Goal: Information Seeking & Learning: Learn about a topic

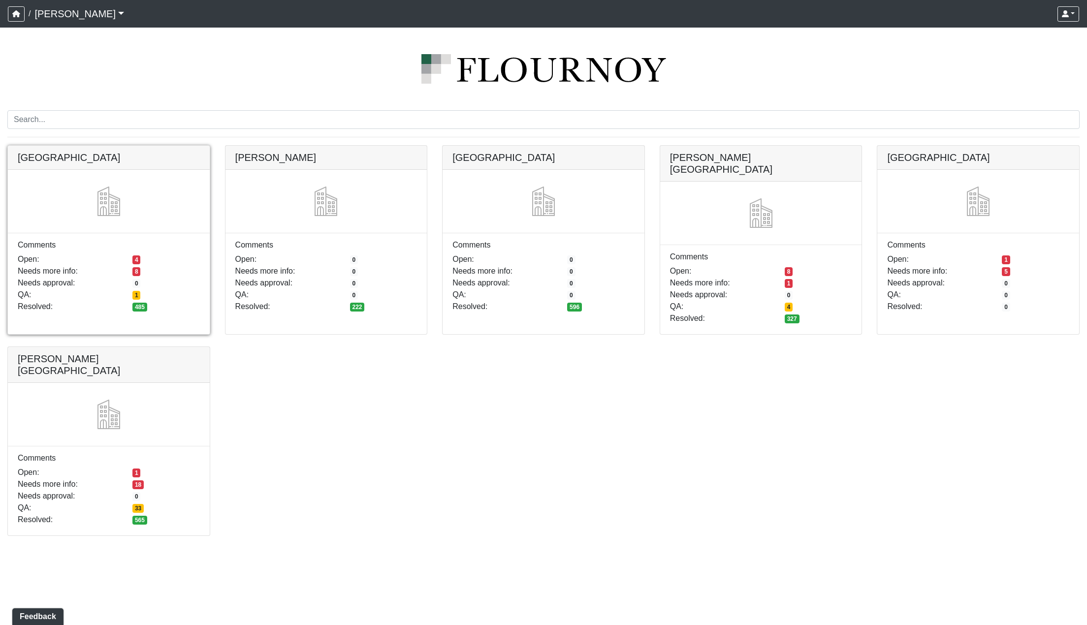
click at [113, 146] on link at bounding box center [109, 146] width 202 height 0
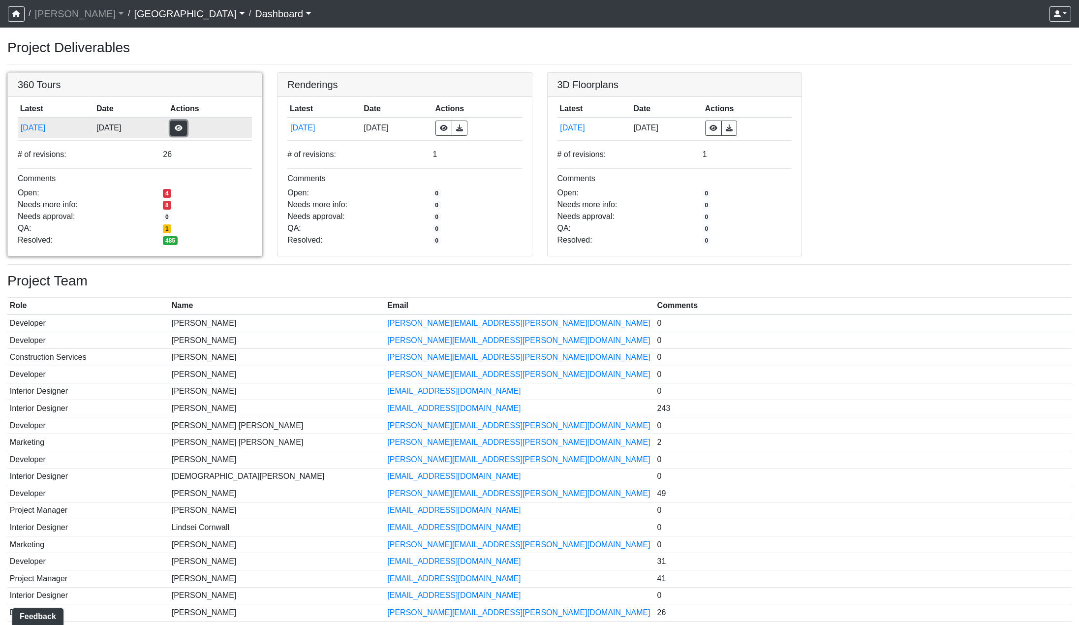
click at [187, 129] on button "button" at bounding box center [178, 128] width 17 height 15
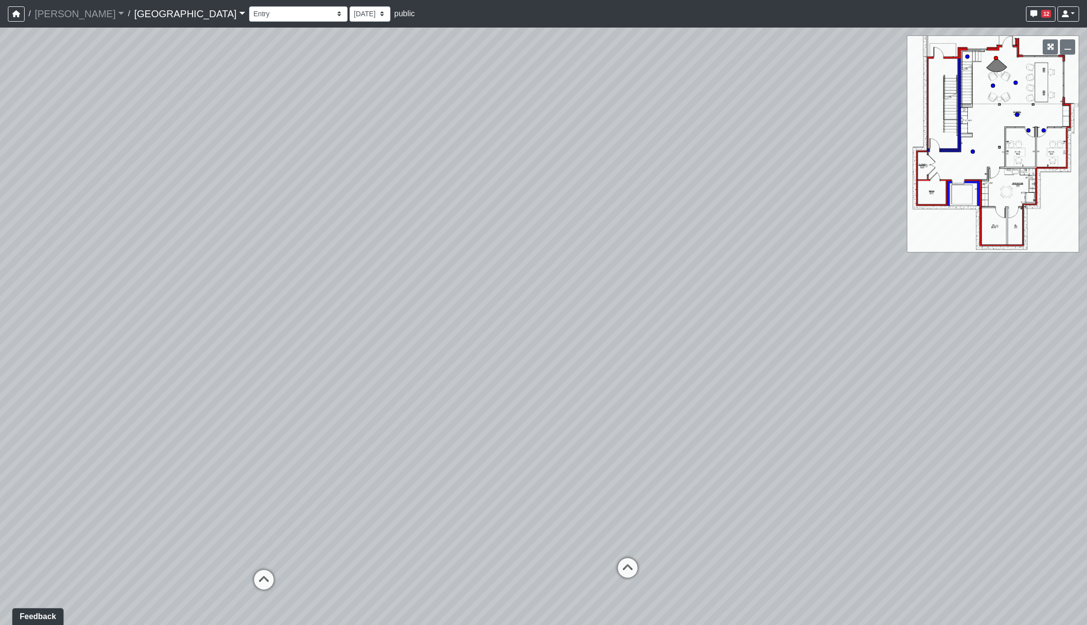
click at [148, 15] on link "[GEOGRAPHIC_DATA]" at bounding box center [189, 14] width 111 height 20
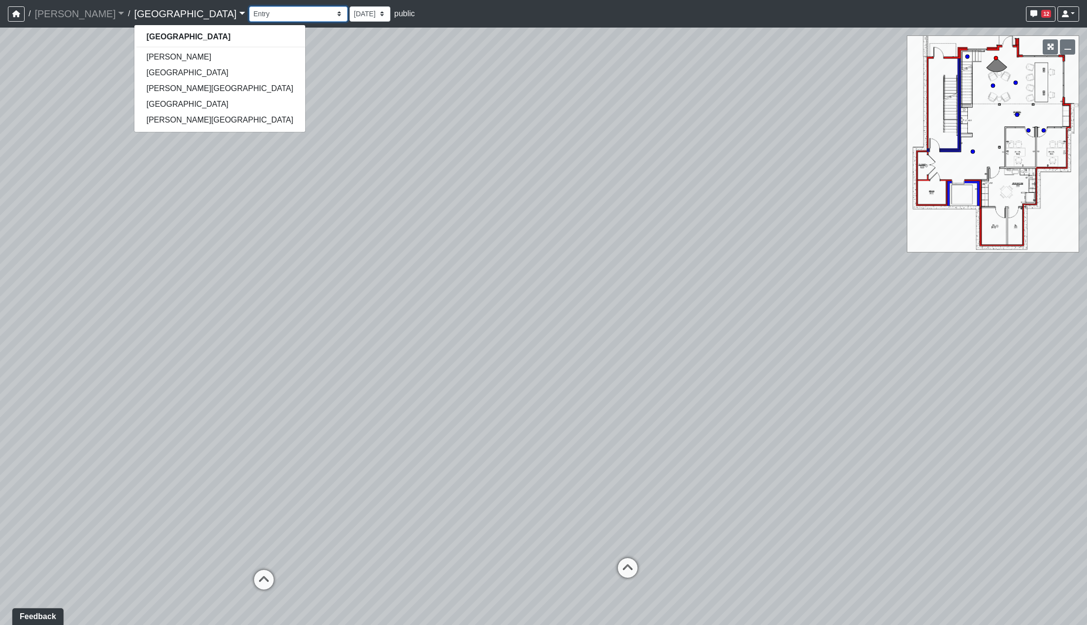
click at [249, 14] on select "Clubroom Lobby Courtyard Entry Kitchen Kitchen Stools Seating TV Lounge Banquet…" at bounding box center [298, 13] width 98 height 15
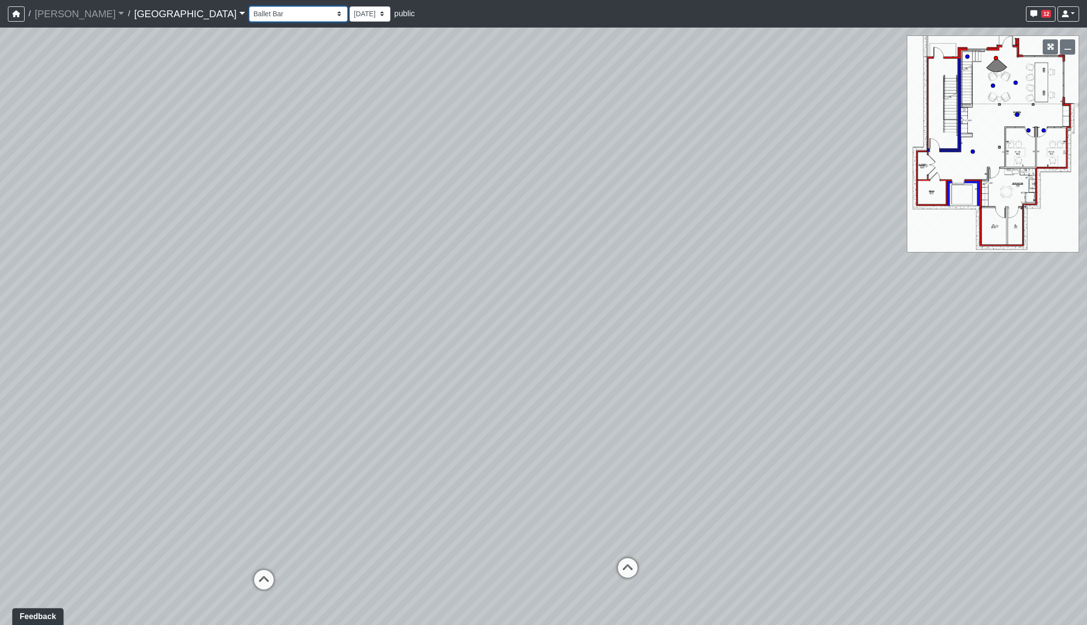
click at [249, 6] on select "Clubroom Lobby Courtyard Entry Kitchen Kitchen Stools Seating TV Lounge Banquet…" at bounding box center [298, 13] width 98 height 15
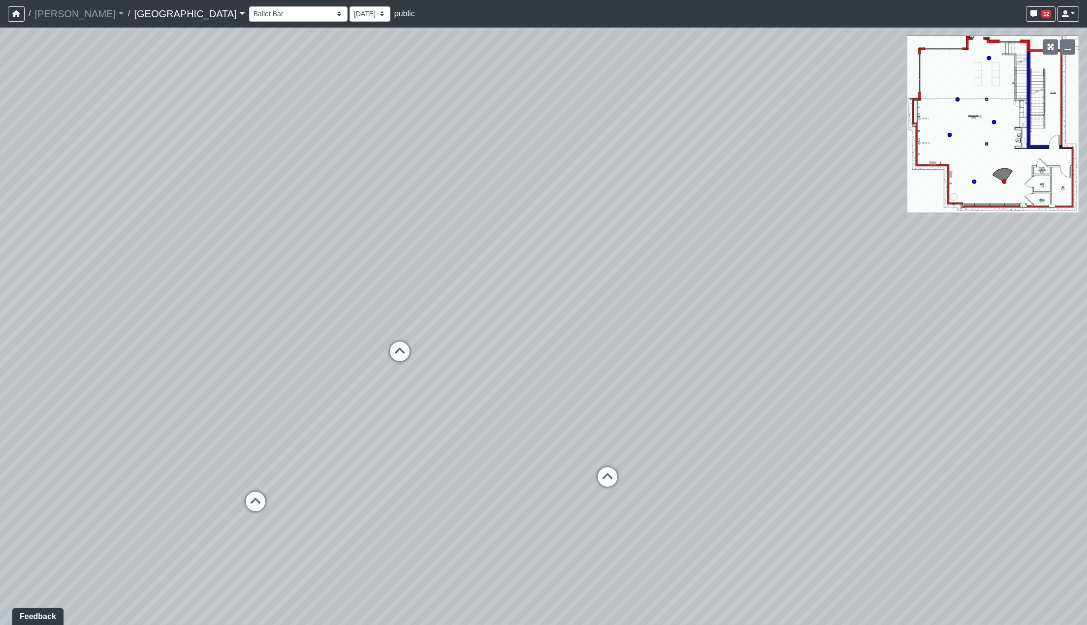
drag, startPoint x: 345, startPoint y: 415, endPoint x: 363, endPoint y: 383, distance: 37.5
click at [345, 413] on div "Loading... Reception Desk Loading... Lobby Loading... Landing Loading... Fitnes…" at bounding box center [543, 326] width 1087 height 597
click at [388, 357] on icon at bounding box center [400, 356] width 30 height 30
select select "fx1siQGKX1FPKGmGh9e6Fs"
drag, startPoint x: 503, startPoint y: 426, endPoint x: 212, endPoint y: 360, distance: 298.6
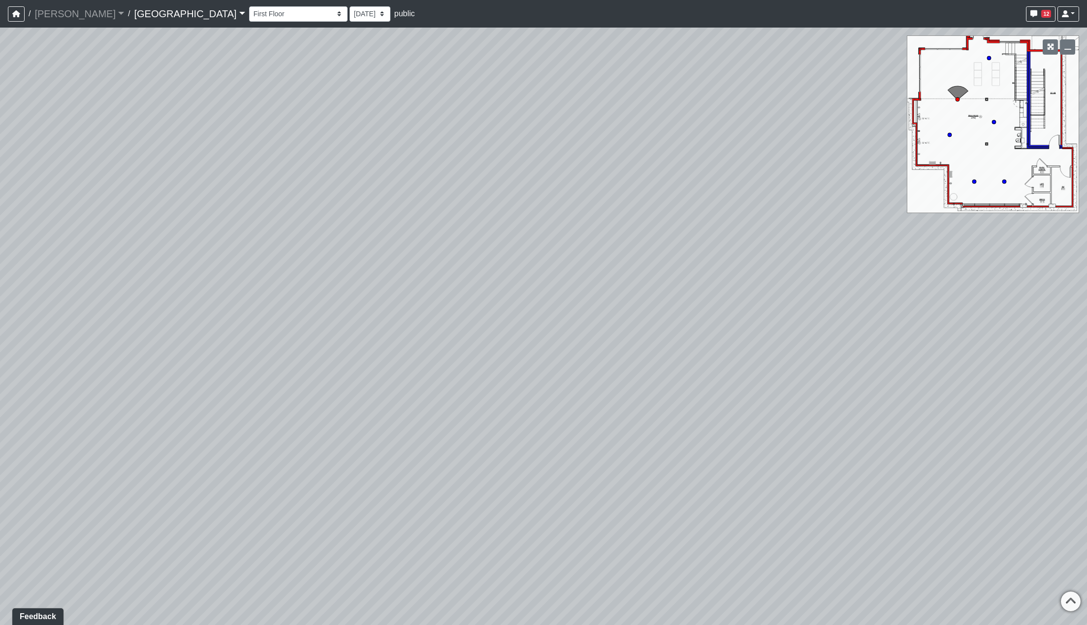
click at [175, 384] on div "Loading... Reception Desk Loading... Lobby Loading... Landing Loading... Fitnes…" at bounding box center [543, 326] width 1087 height 597
drag, startPoint x: 501, startPoint y: 329, endPoint x: 537, endPoint y: 509, distance: 183.4
click at [546, 564] on div "Loading... Reception Desk Loading... Lobby Loading... Landing Loading... Fitnes…" at bounding box center [543, 326] width 1087 height 597
click at [349, 8] on select "7/1/2025 5/30/2025 5/22/2025 5/13/2025 5/7/2025 5/5/2025 4/21/2025 4/17/2025 4/…" at bounding box center [369, 13] width 41 height 15
select select "wR6bwn6bmTFuEKsQTpsazu"
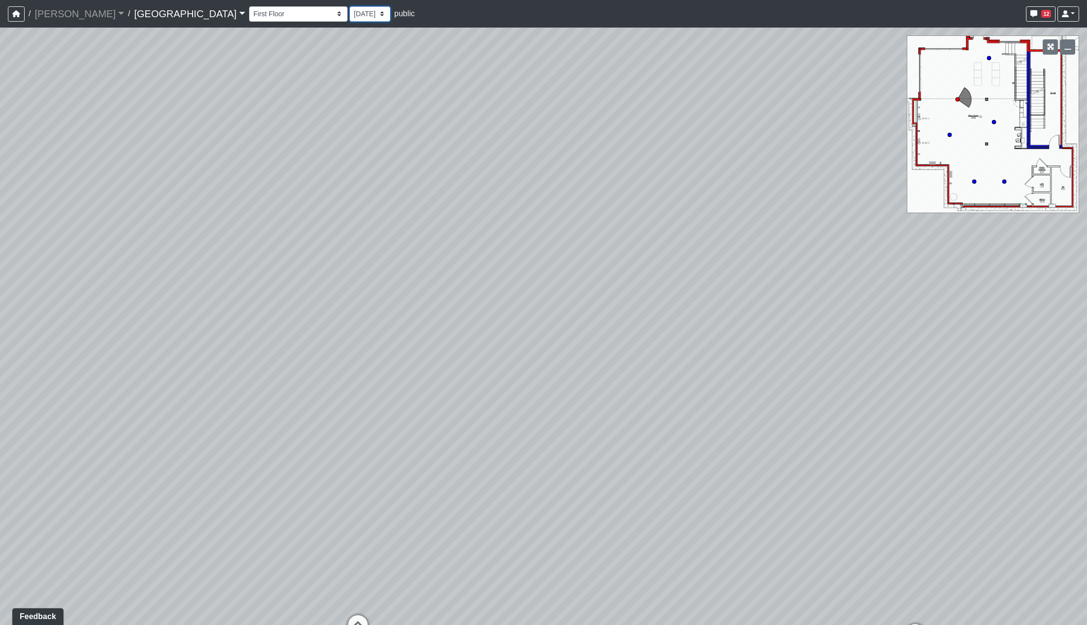
click at [349, 6] on select "7/1/2025 5/30/2025 5/22/2025 5/13/2025 5/7/2025 5/5/2025 4/21/2025 4/17/2025 4/…" at bounding box center [369, 13] width 41 height 15
select select "fx1siQGKX1FPKGmGh9e6Fs"
select select "wR6bwn6bmTFuEKsQTpsazu"
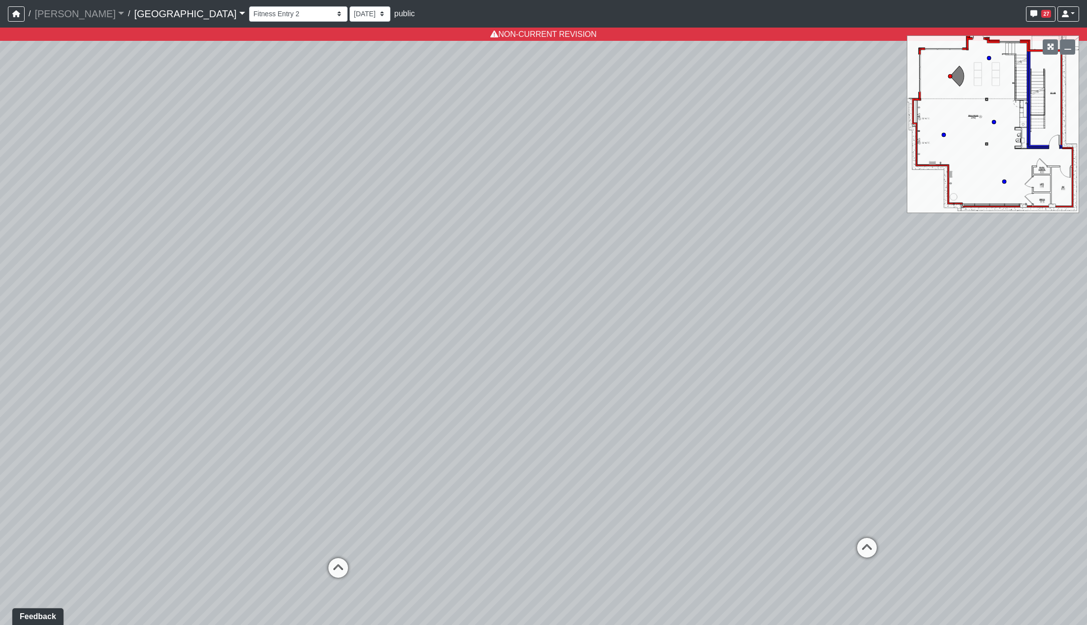
drag, startPoint x: 606, startPoint y: 323, endPoint x: 374, endPoint y: 294, distance: 234.1
click at [374, 294] on div "Loading... Reception Desk Loading... Lobby Loading... Landing Loading... Fitnes…" at bounding box center [543, 326] width 1087 height 597
click at [349, 7] on select "7/1/2025 5/30/2025 5/22/2025 5/13/2025 5/7/2025 5/5/2025 4/21/2025 4/17/2025 4/…" at bounding box center [369, 13] width 41 height 15
click at [225, 572] on icon at bounding box center [221, 571] width 30 height 30
select select "gXMDG6i8xDLFd2EdUUb3xi"
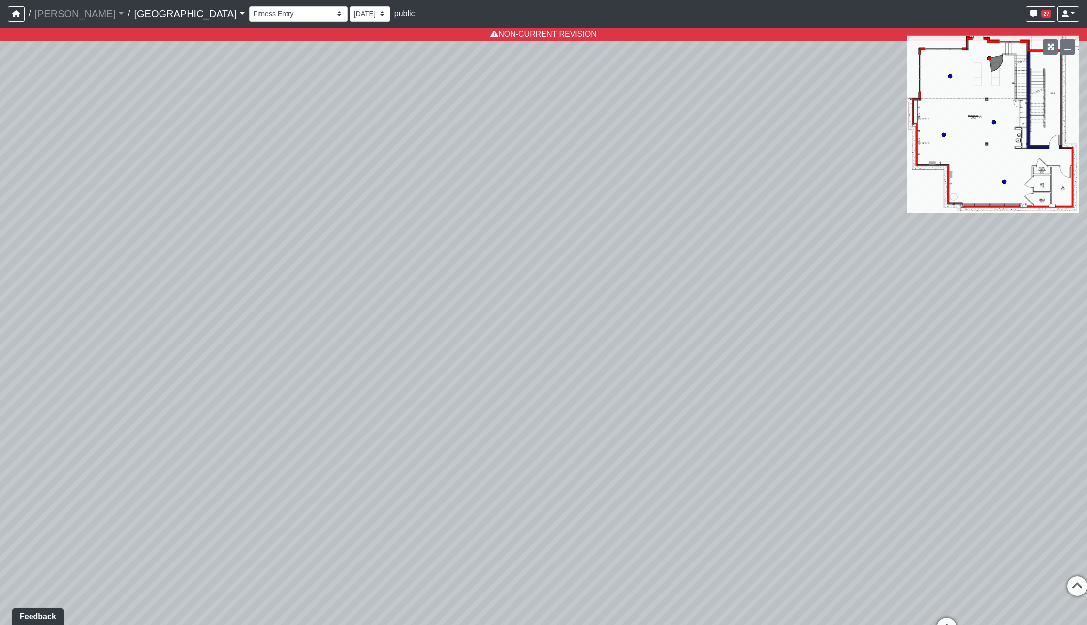
drag, startPoint x: 625, startPoint y: 330, endPoint x: 367, endPoint y: 334, distance: 258.4
click at [339, 422] on div "Loading... Reception Desk Loading... Lobby Loading... Landing Loading... Fitnes…" at bounding box center [543, 326] width 1087 height 597
click at [349, 9] on select "7/1/2025 5/30/2025 5/22/2025 5/13/2025 5/7/2025 5/5/2025 4/21/2025 4/17/2025 4/…" at bounding box center [369, 13] width 41 height 15
select select "8B9UGRPirEXRZyxDZ1j7sT"
click at [349, 6] on select "7/1/2025 5/30/2025 5/22/2025 5/13/2025 5/7/2025 5/5/2025 4/21/2025 4/17/2025 4/…" at bounding box center [369, 13] width 41 height 15
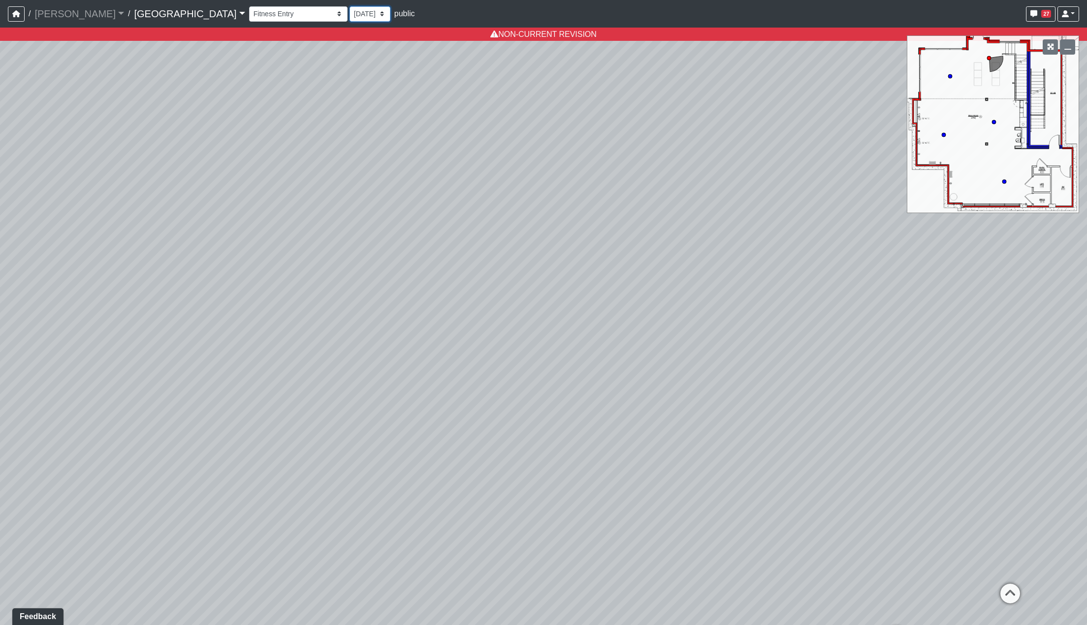
select select "gXMDG6i8xDLFd2EdUUb3xi"
click at [349, 12] on select "7/1/2025 5/30/2025 5/22/2025 5/13/2025 5/7/2025 5/5/2025 4/21/2025 4/17/2025 4/…" at bounding box center [369, 13] width 41 height 15
click at [349, 6] on select "7/1/2025 5/30/2025 5/22/2025 5/13/2025 5/7/2025 5/5/2025 4/21/2025 4/17/2025 4/…" at bounding box center [369, 13] width 41 height 15
click at [299, 0] on nav "/ Flournoy Flournoy Loading... / Boiling Springs Boiling Springs Busbee Cool Sp…" at bounding box center [543, 14] width 1087 height 28
click at [349, 9] on select "7/1/2025 5/30/2025 5/22/2025 5/13/2025 5/7/2025 5/5/2025 4/21/2025 4/17/2025 4/…" at bounding box center [369, 13] width 41 height 15
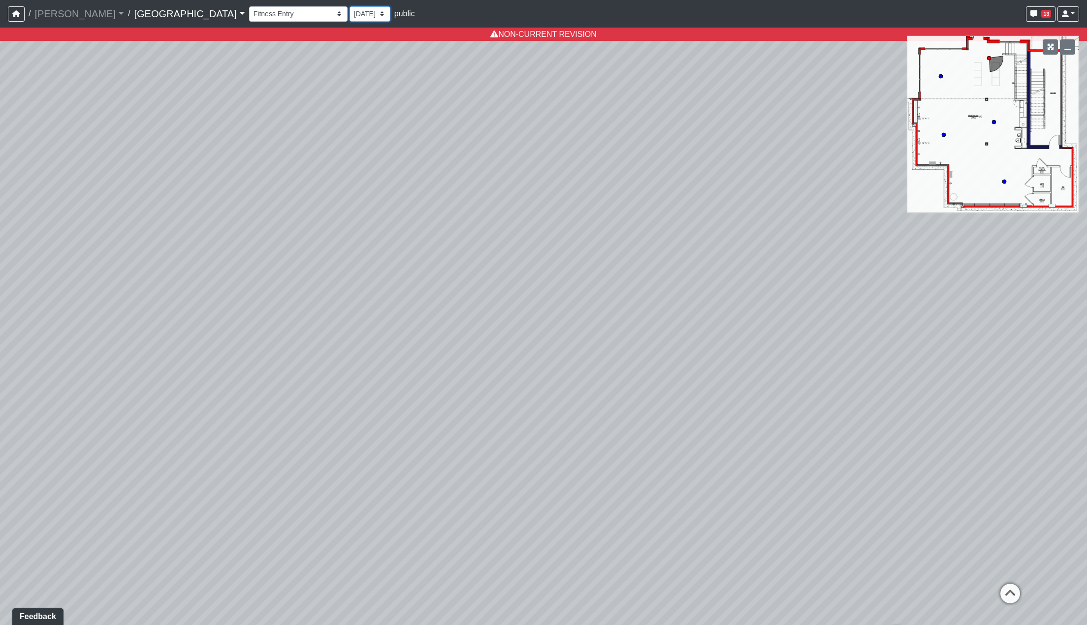
select select "sAjgTzLieKfd3WH1aS2wgJ"
click at [349, 6] on select "7/1/2025 5/30/2025 5/22/2025 5/13/2025 5/7/2025 5/5/2025 4/21/2025 4/17/2025 4/…" at bounding box center [369, 13] width 41 height 15
select select "gXMDG6i8xDLFd2EdUUb3xi"
click at [349, 16] on select "7/1/2025 5/30/2025 5/22/2025 5/13/2025 5/7/2025 5/5/2025 4/21/2025 4/17/2025 4/…" at bounding box center [369, 13] width 41 height 15
select select "psvyJba564cN5DkBFXpjKA"
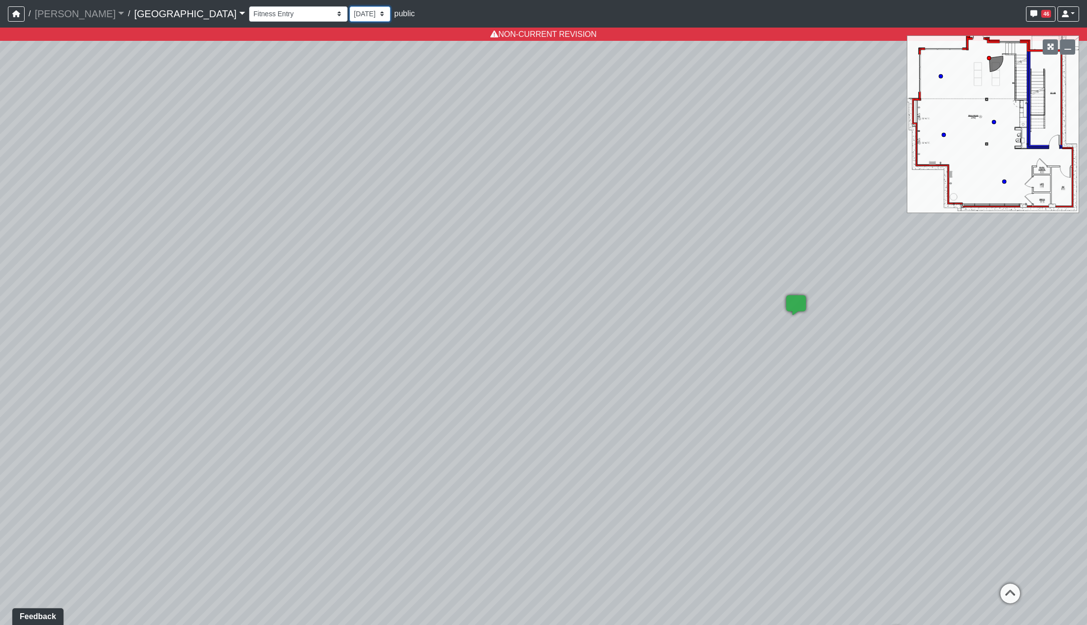
click at [349, 6] on select "7/1/2025 5/30/2025 5/22/2025 5/13/2025 5/7/2025 5/5/2025 4/21/2025 4/17/2025 4/…" at bounding box center [369, 13] width 41 height 15
select select "gXMDG6i8xDLFd2EdUUb3xi"
click at [349, 17] on select "7/1/2025 5/30/2025 5/22/2025 5/13/2025 5/7/2025 5/5/2025 4/21/2025 4/17/2025 4/…" at bounding box center [369, 13] width 41 height 15
select select "7qptg4kQj2dnZ524azhfBq"
click at [349, 6] on select "7/1/2025 5/30/2025 5/22/2025 5/13/2025 5/7/2025 5/5/2025 4/21/2025 4/17/2025 4/…" at bounding box center [369, 13] width 41 height 15
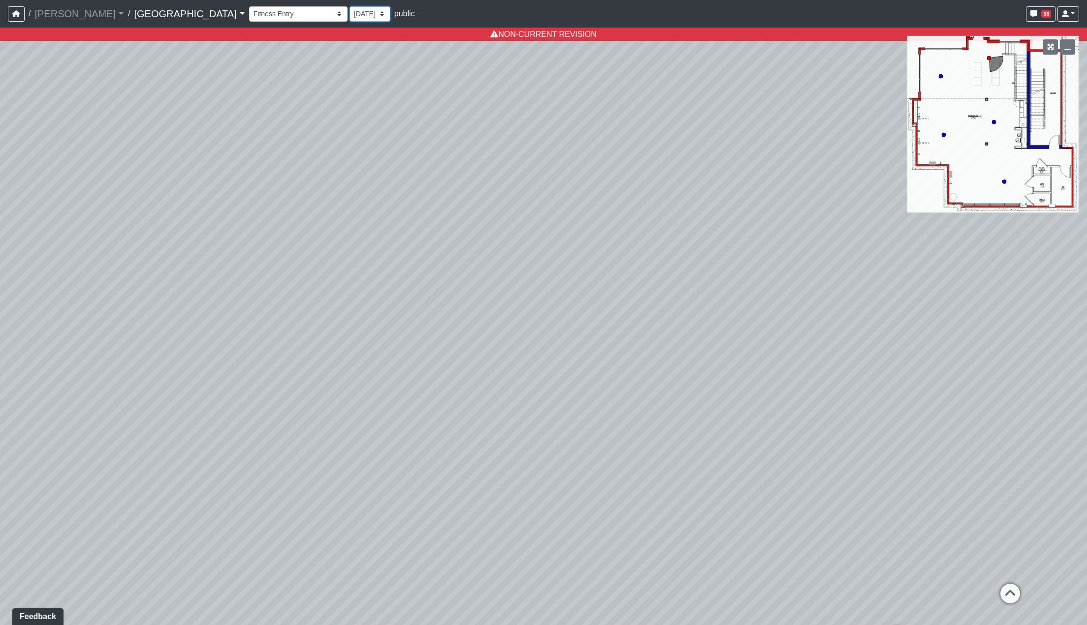
select select "gXMDG6i8xDLFd2EdUUb3xi"
click at [349, 17] on select "7/1/2025 5/30/2025 5/22/2025 5/13/2025 5/7/2025 5/5/2025 4/21/2025 4/17/2025 4/…" at bounding box center [369, 13] width 41 height 15
select select "wxBDmpyAJdd2wo9HPKYBf2"
click at [349, 6] on select "7/1/2025 5/30/2025 5/22/2025 5/13/2025 5/7/2025 5/5/2025 4/21/2025 4/17/2025 4/…" at bounding box center [369, 13] width 41 height 15
select select "gXMDG6i8xDLFd2EdUUb3xi"
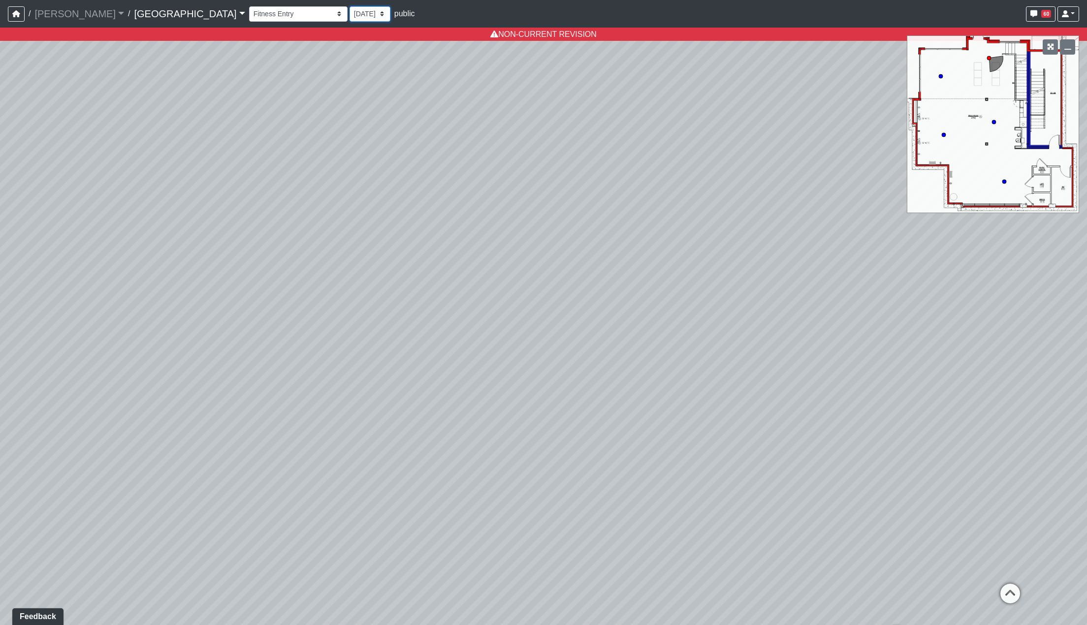
select select "wxBDmpyAJdd2wo9HPKYBf2"
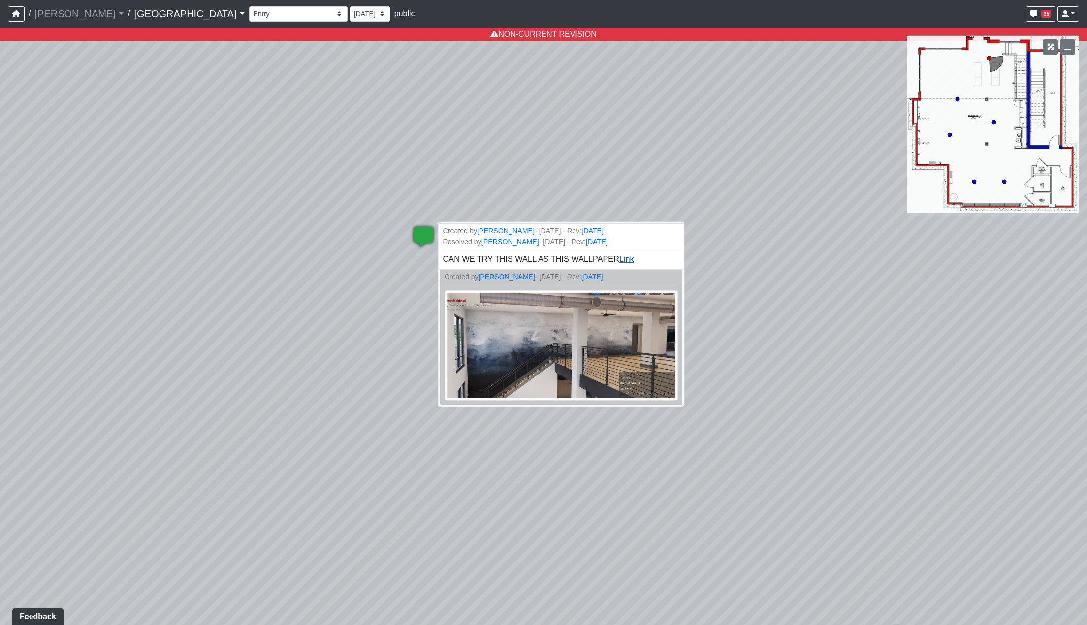
click at [619, 258] on link "Link" at bounding box center [626, 259] width 15 height 8
